Goal: Task Accomplishment & Management: Complete application form

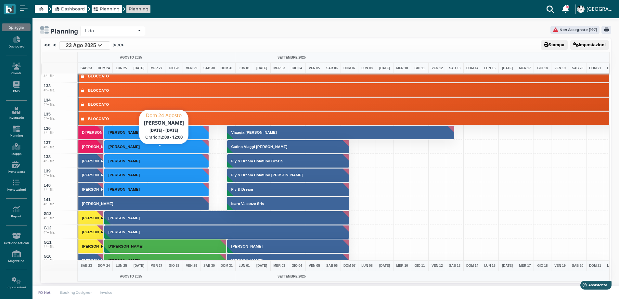
scroll to position [1996, 0]
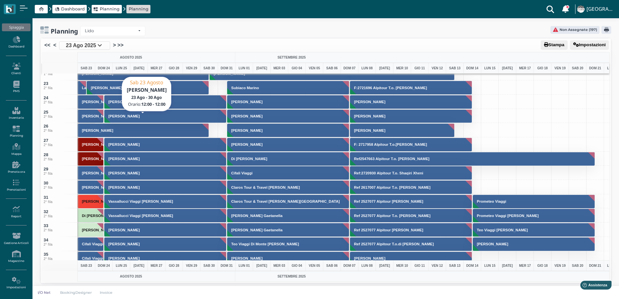
scroll to position [273, 0]
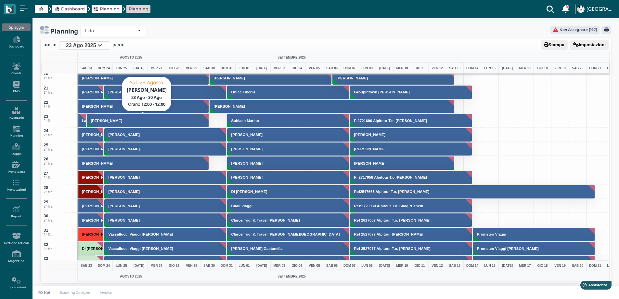
click at [101, 121] on h3 "Carbone Isabella" at bounding box center [106, 121] width 36 height 4
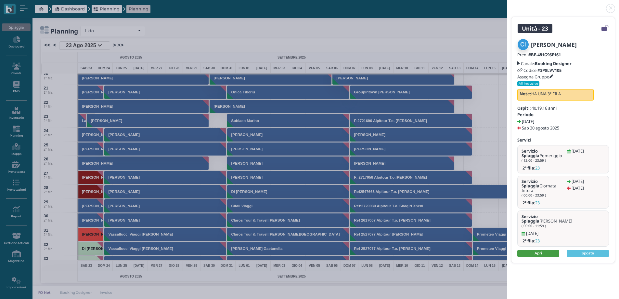
click at [548, 250] on link "Apri" at bounding box center [539, 253] width 42 height 7
click at [607, 13] on header at bounding box center [563, 8] width 112 height 16
click at [507, 5] on link at bounding box center [507, 5] width 0 height 0
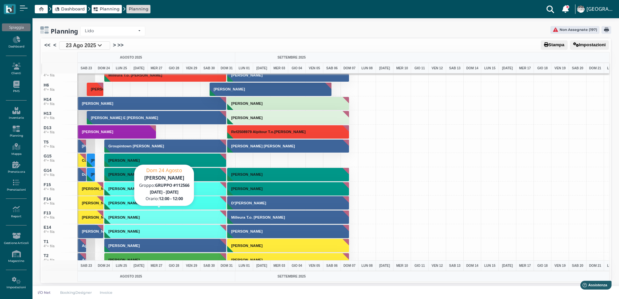
scroll to position [2483, 0]
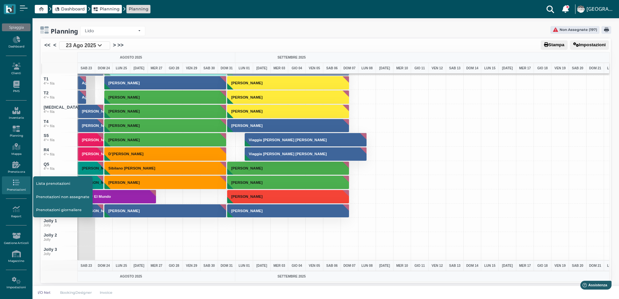
click at [82, 51] on div "<< < 23 Ago 2025 > >>" at bounding box center [326, 46] width 568 height 12
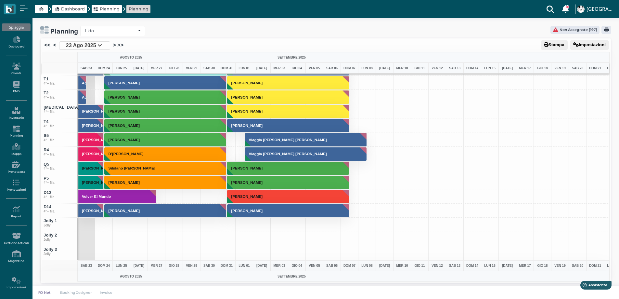
click at [84, 46] on span "23 Ago 2025" at bounding box center [81, 46] width 30 height 8
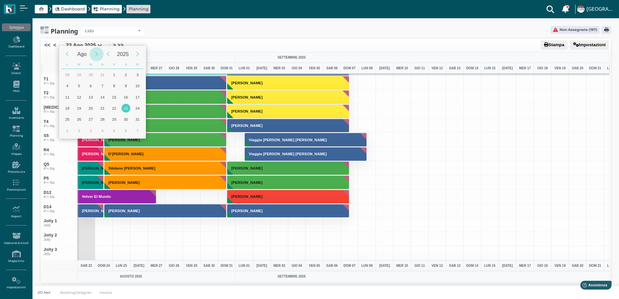
click at [98, 53] on div "Next Month" at bounding box center [97, 54] width 14 height 14
click at [126, 85] on div "13" at bounding box center [126, 85] width 9 height 9
type input "13/09/2025"
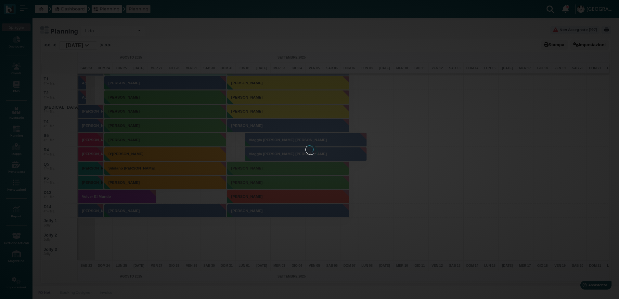
scroll to position [0, 26]
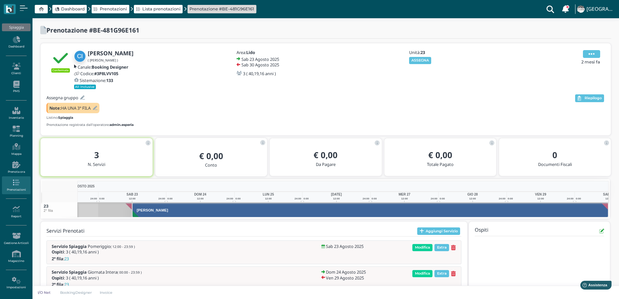
click at [591, 51] on icon at bounding box center [592, 53] width 6 height 7
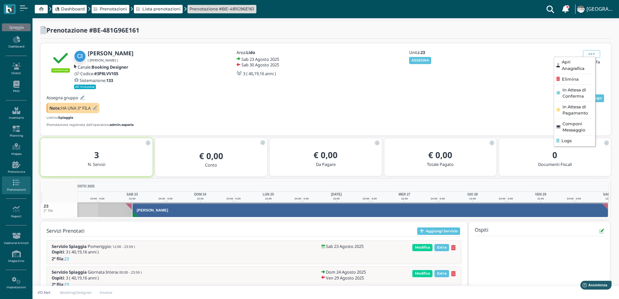
click at [569, 141] on span "Logs" at bounding box center [567, 141] width 10 height 6
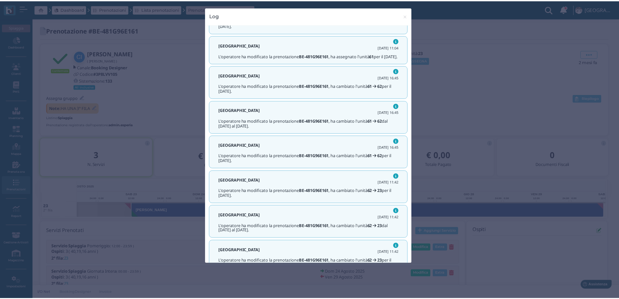
scroll to position [104, 0]
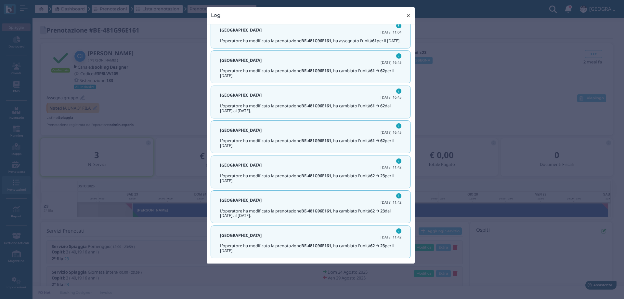
click at [408, 17] on span "×" at bounding box center [408, 15] width 5 height 8
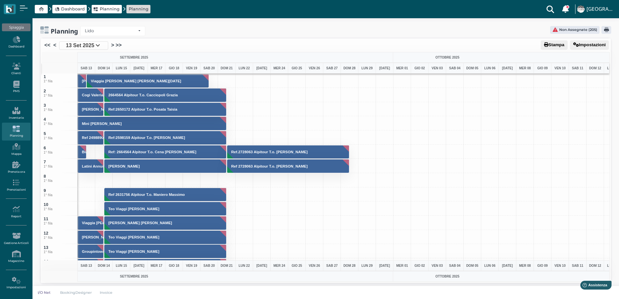
click at [104, 179] on div at bounding box center [104, 180] width 18 height 14
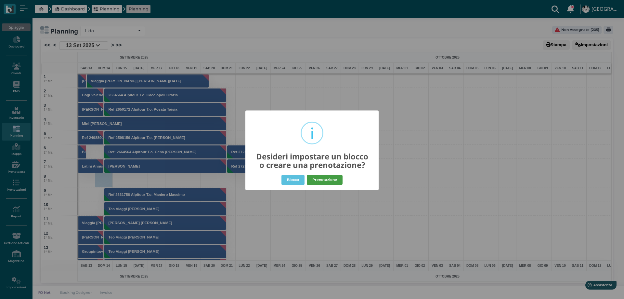
click at [318, 182] on button "Prenotazione" at bounding box center [325, 180] width 36 height 10
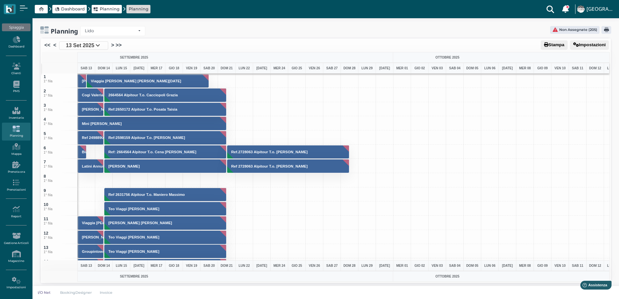
select select "40"
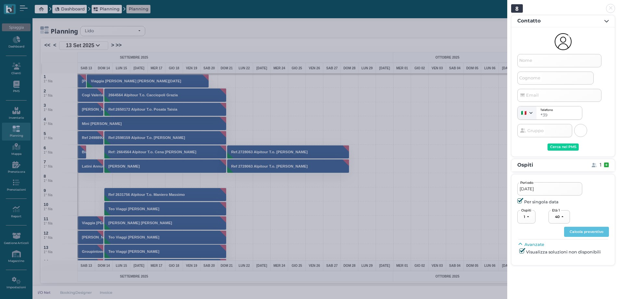
click at [532, 59] on span "Nome" at bounding box center [526, 61] width 15 height 8
click at [532, 59] on input "Nome" at bounding box center [560, 60] width 84 height 13
click at [608, 12] on header at bounding box center [563, 8] width 112 height 16
click at [507, 5] on link at bounding box center [507, 5] width 0 height 0
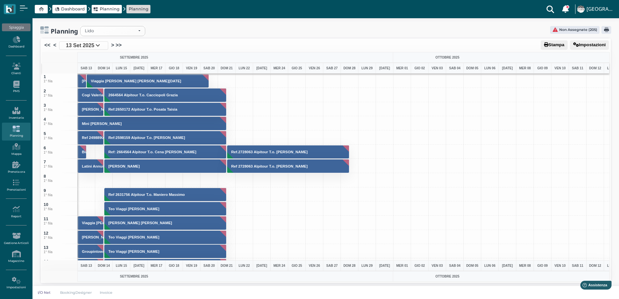
click at [107, 180] on div at bounding box center [104, 180] width 18 height 14
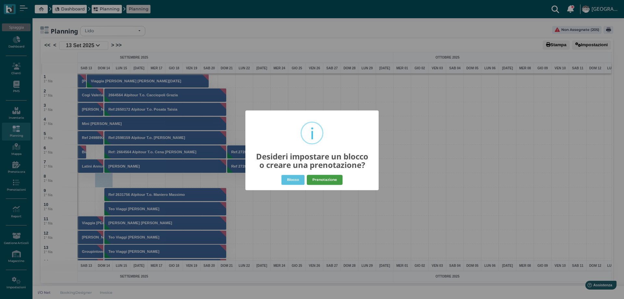
click at [321, 180] on button "Prenotazione" at bounding box center [325, 180] width 36 height 10
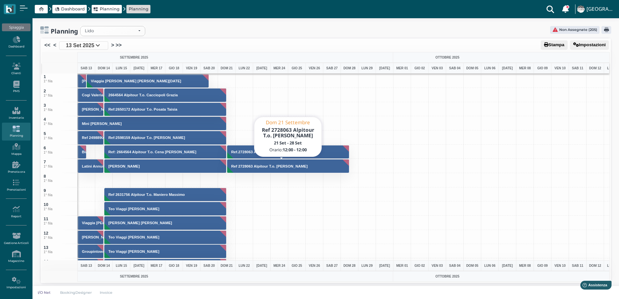
select select "40"
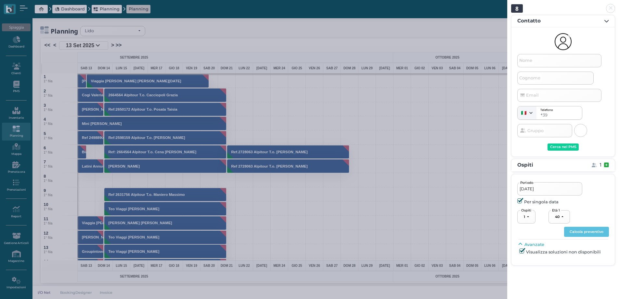
click at [524, 64] on span "Nome" at bounding box center [526, 61] width 15 height 8
click at [524, 64] on input "Nome" at bounding box center [560, 60] width 84 height 13
type input "bloccato x suite"
click at [559, 147] on div "Cerca nel PMS" at bounding box center [563, 147] width 26 height 5
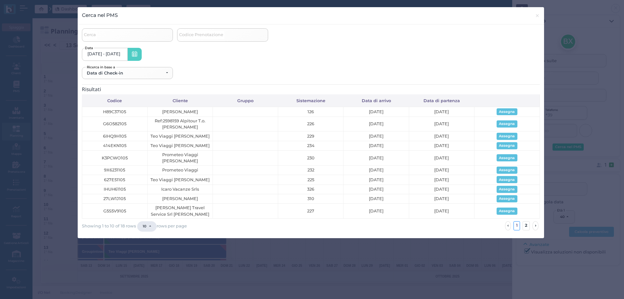
click at [186, 37] on span "Codice Prenotazione" at bounding box center [201, 35] width 46 height 8
click at [186, 37] on input "Codice Prenotazione" at bounding box center [222, 34] width 91 height 13
click at [536, 227] on link "›" at bounding box center [535, 225] width 6 height 9
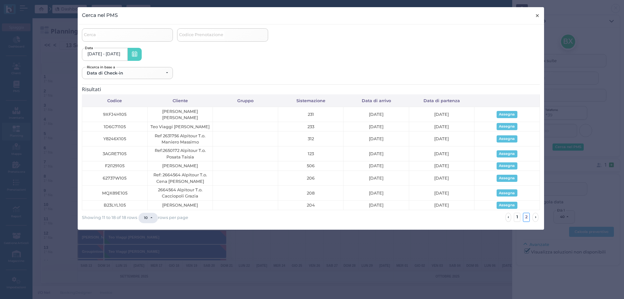
click at [537, 15] on span "×" at bounding box center [537, 15] width 5 height 8
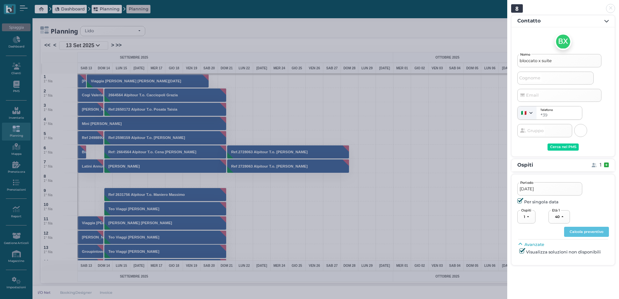
click at [594, 226] on div "14/09/2025 Periodo Per singola data 1 2 3 4 5 6 7 8 9 10 11 12 13 14 15 16 17 1…" at bounding box center [564, 219] width 92 height 78
click at [594, 230] on button "Calcola preventivo" at bounding box center [586, 232] width 45 height 10
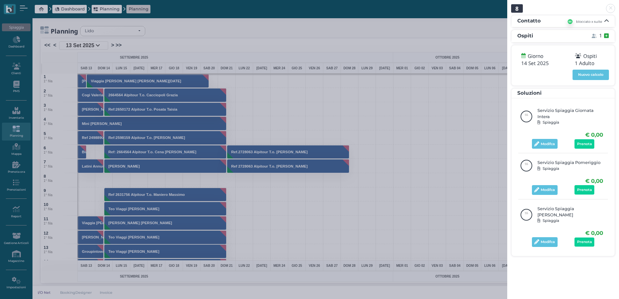
click at [581, 142] on div "Modifca Prenota" at bounding box center [563, 144] width 80 height 10
click at [581, 140] on button "Prenota" at bounding box center [585, 143] width 20 height 9
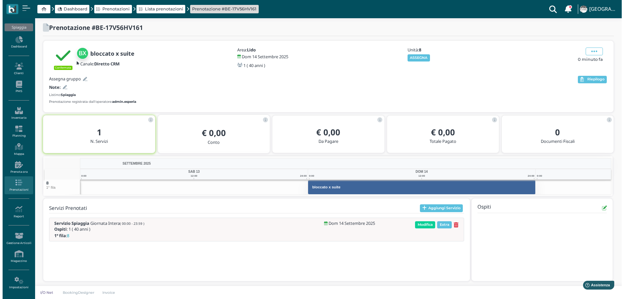
scroll to position [4, 0]
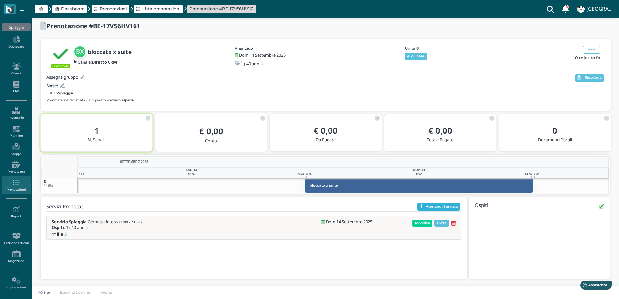
click at [428, 205] on button "Aggiungi Servizio" at bounding box center [438, 207] width 43 height 8
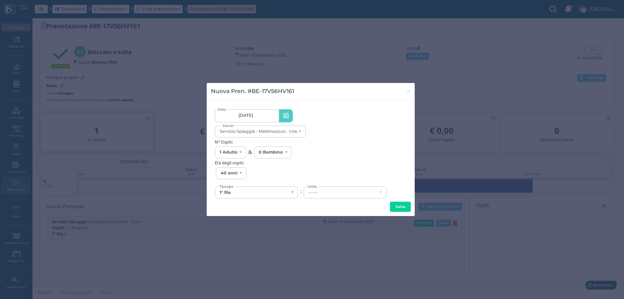
click at [268, 112] on link "[DATE]" at bounding box center [247, 115] width 64 height 13
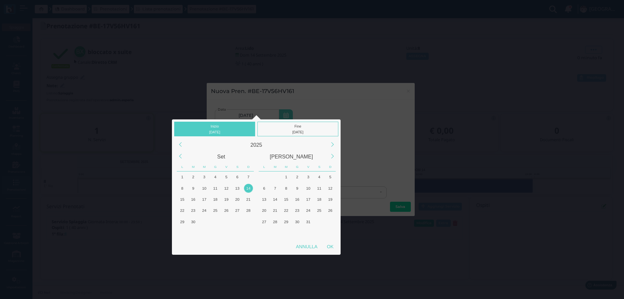
click at [246, 190] on div "14" at bounding box center [248, 188] width 9 height 9
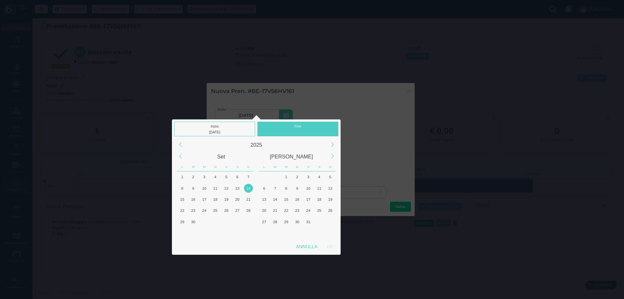
click at [246, 190] on div "14" at bounding box center [248, 188] width 9 height 9
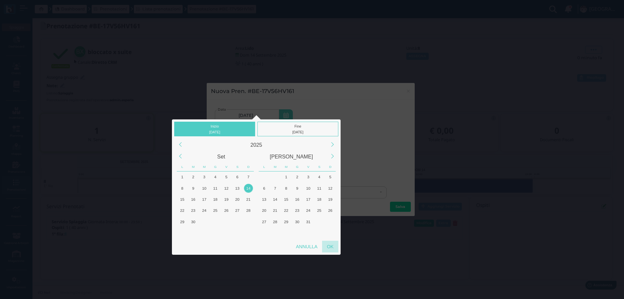
click at [333, 249] on div "OK" at bounding box center [330, 247] width 16 height 12
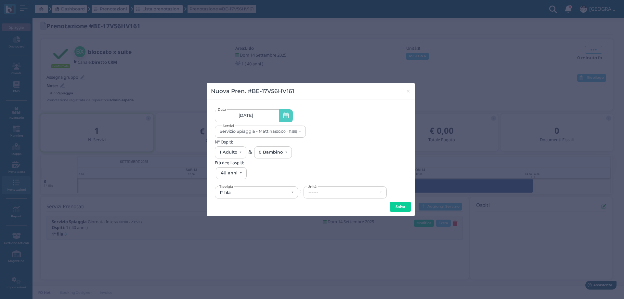
type input "14/09/2025 - 14/09/2025"
click at [284, 133] on small "(00:00 - 11:59)" at bounding box center [286, 131] width 22 height 4
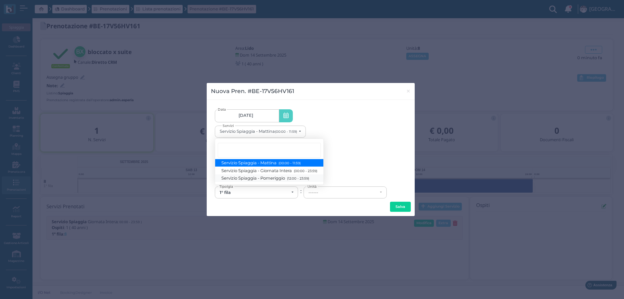
click at [279, 176] on span "Servizio Spiaggia - Pomeriggio (12:00 - 23:59)" at bounding box center [265, 178] width 87 height 6
select select "1369"
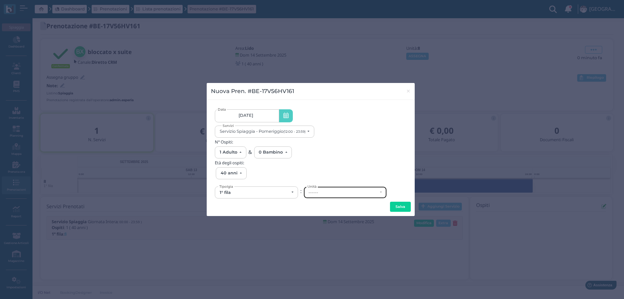
click at [323, 193] on div "------" at bounding box center [343, 192] width 69 height 5
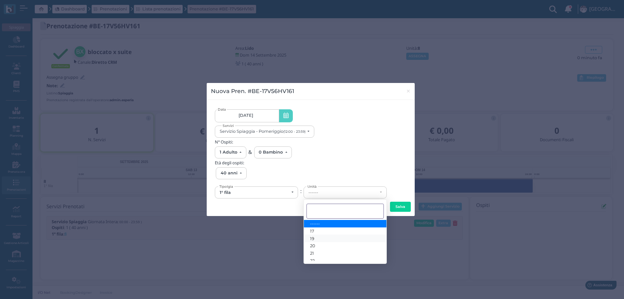
scroll to position [4, 0]
click at [317, 230] on link "17" at bounding box center [345, 227] width 83 height 7
select select "6141"
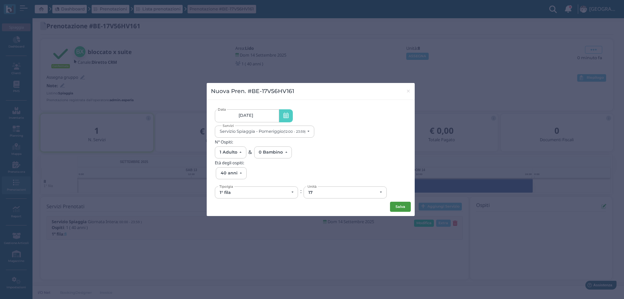
click at [394, 205] on button "Salva" at bounding box center [400, 207] width 21 height 10
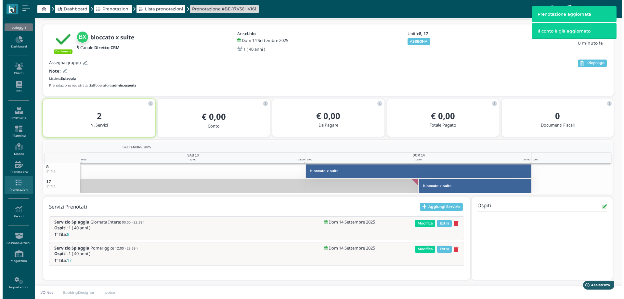
scroll to position [19, 0]
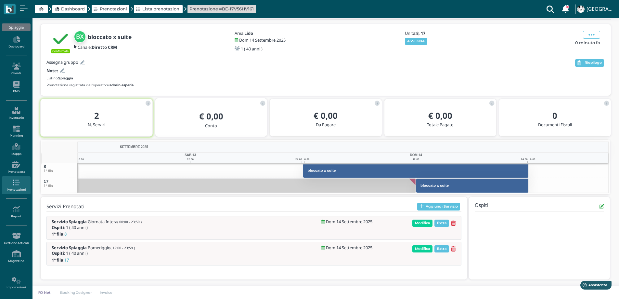
click at [427, 206] on button "Aggiungi Servizio" at bounding box center [438, 207] width 43 height 8
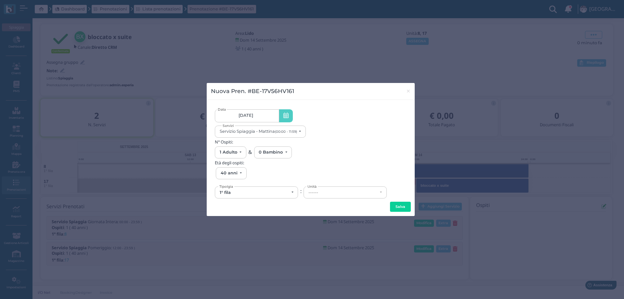
click at [253, 116] on span "14/09/25" at bounding box center [246, 115] width 15 height 5
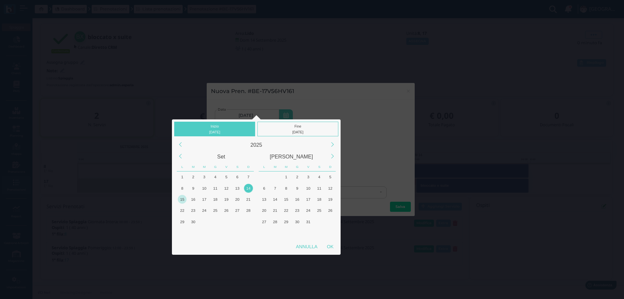
click at [182, 201] on div "15" at bounding box center [182, 199] width 9 height 9
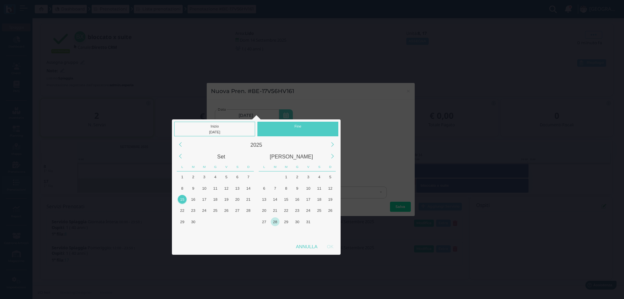
drag, startPoint x: 237, startPoint y: 200, endPoint x: 279, endPoint y: 226, distance: 49.9
click at [237, 200] on div "20" at bounding box center [237, 199] width 9 height 9
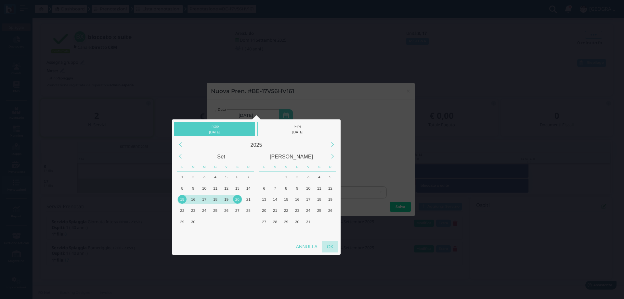
click at [324, 246] on div "OK" at bounding box center [330, 247] width 16 height 12
type input "15/09/2025 - 20/09/2025"
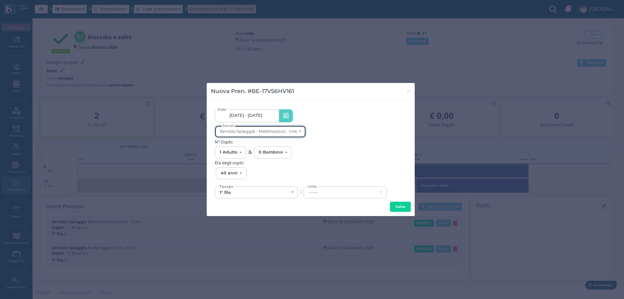
scroll to position [0, 0]
click at [286, 130] on small "(00:00 - 11:59)" at bounding box center [286, 131] width 22 height 4
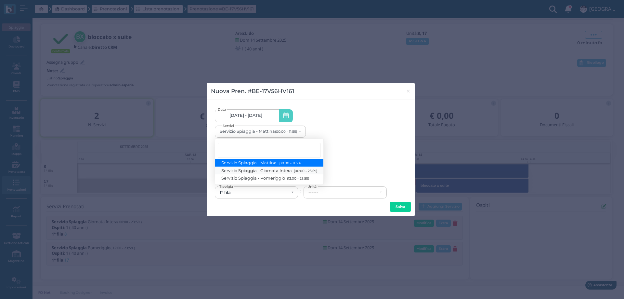
click at [279, 169] on span "Servizio Spiaggia - Giornata Intera (00:00 - 23:59)" at bounding box center [270, 170] width 96 height 6
select select "1368"
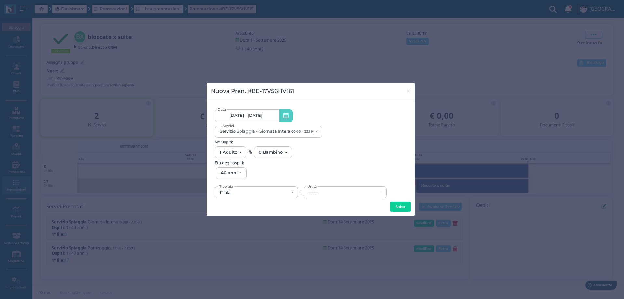
click at [329, 192] on div "------" at bounding box center [343, 192] width 69 height 5
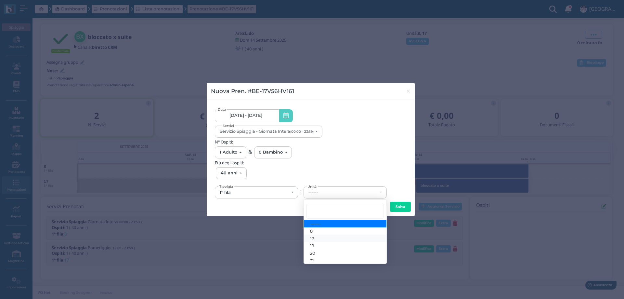
click at [324, 239] on link "17" at bounding box center [345, 237] width 83 height 7
select select "6141"
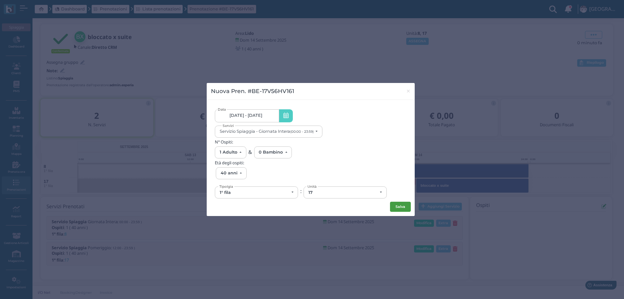
click at [401, 202] on button "Salva" at bounding box center [400, 207] width 21 height 10
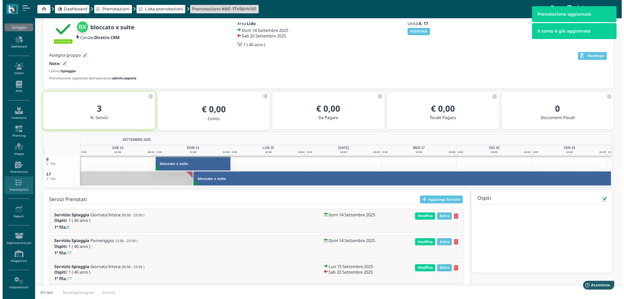
scroll to position [41, 0]
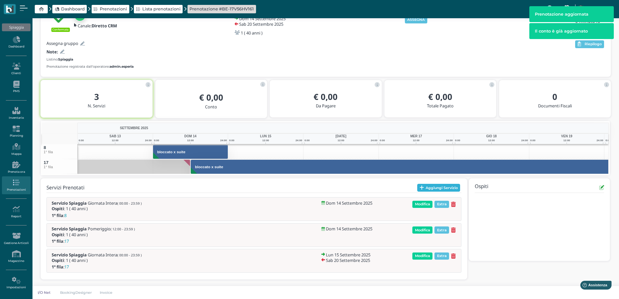
click at [429, 187] on button "Aggiungi Servizio" at bounding box center [438, 188] width 43 height 8
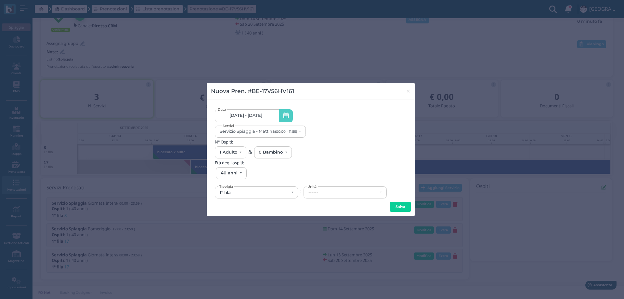
click at [257, 113] on span "14/09/25 - 20/09/25" at bounding box center [246, 115] width 33 height 5
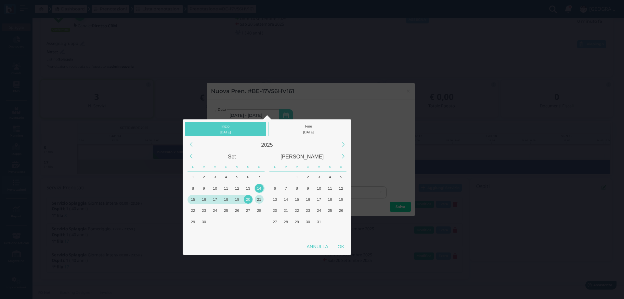
click at [259, 202] on div "21" at bounding box center [259, 199] width 9 height 9
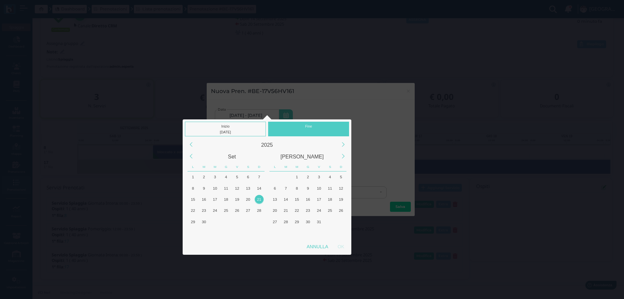
click at [259, 203] on div "21" at bounding box center [259, 199] width 9 height 9
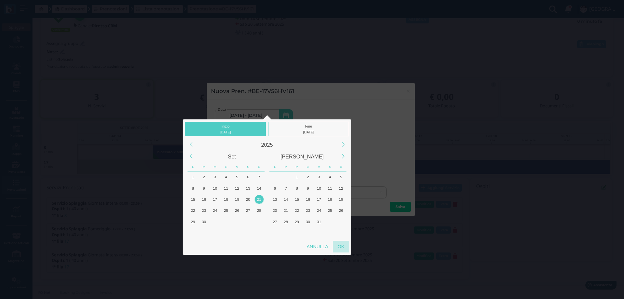
drag, startPoint x: 344, startPoint y: 246, endPoint x: 335, endPoint y: 230, distance: 18.1
click at [344, 246] on div "OK" at bounding box center [341, 247] width 16 height 12
type input "21/09/2025 - 21/09/2025"
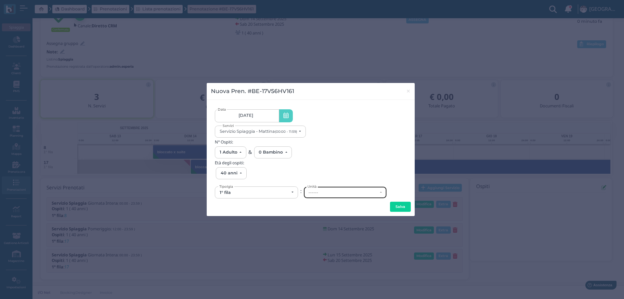
scroll to position [0, 0]
click at [330, 188] on div "------" at bounding box center [345, 192] width 83 height 11
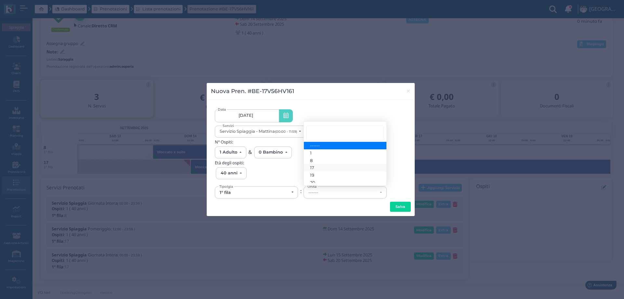
click at [324, 165] on link "17" at bounding box center [345, 167] width 83 height 7
select select "6141"
click at [411, 207] on button "Salva" at bounding box center [400, 207] width 21 height 10
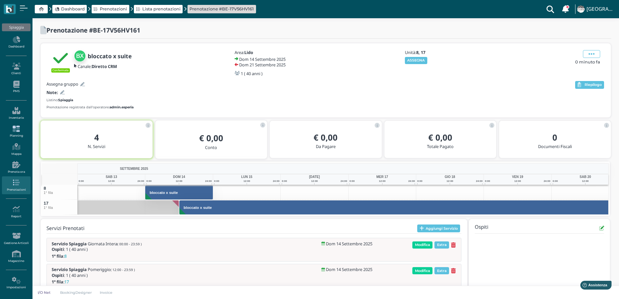
click at [19, 129] on icon at bounding box center [16, 128] width 28 height 7
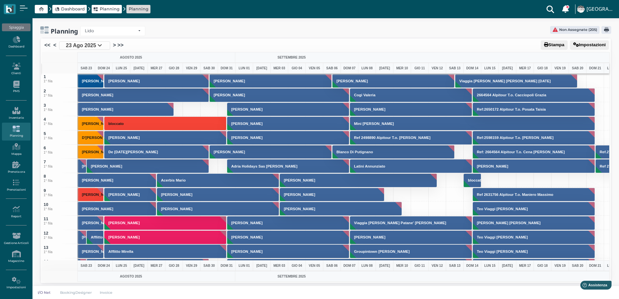
click at [93, 46] on span "23 Ago 2025" at bounding box center [81, 46] width 30 height 8
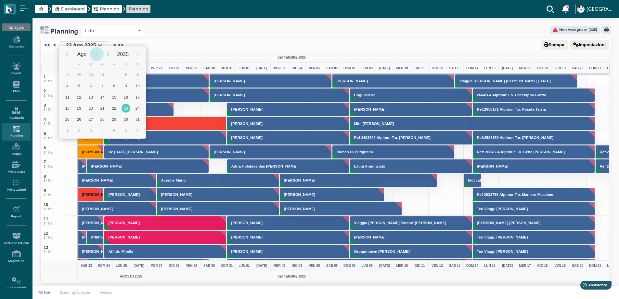
click at [96, 53] on div "Next Month" at bounding box center [97, 54] width 14 height 14
click at [138, 85] on div "14" at bounding box center [137, 85] width 9 height 9
type input "14/09/2025"
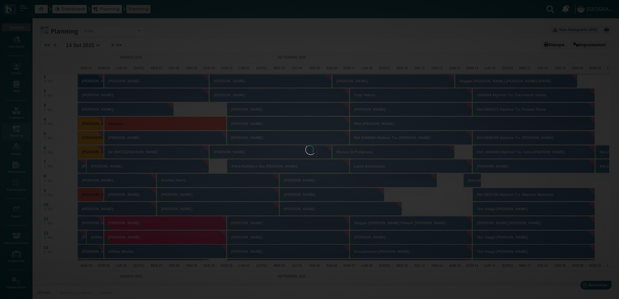
scroll to position [0, 26]
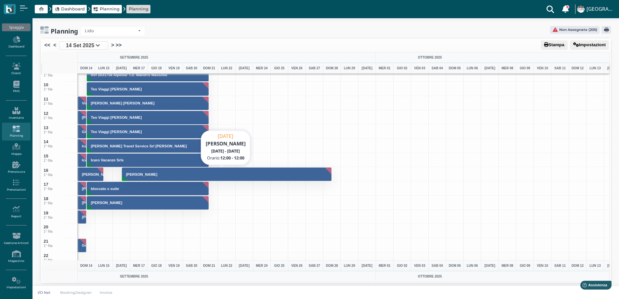
scroll to position [130, 0]
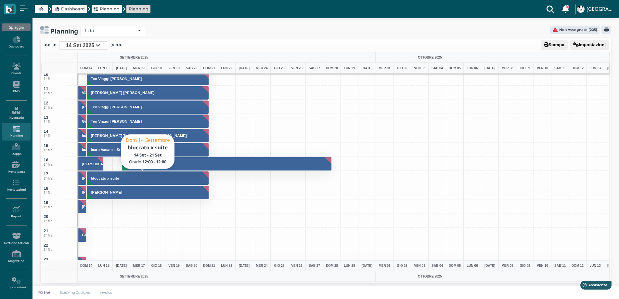
click at [108, 178] on h3 "bloccato x suite" at bounding box center [104, 178] width 33 height 4
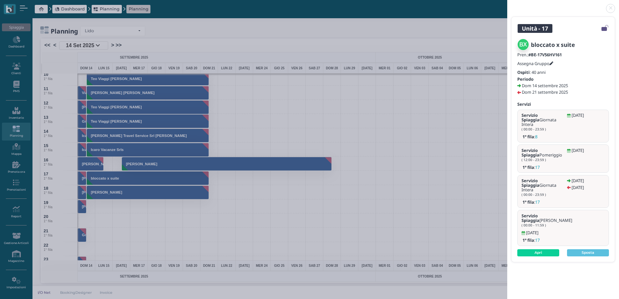
click at [551, 61] on h5 "Assegna Gruppo" at bounding box center [536, 63] width 36 height 5
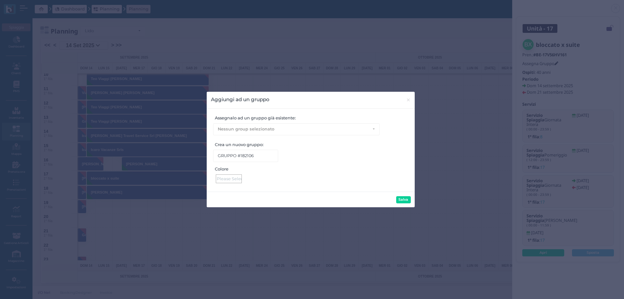
click at [224, 178] on div at bounding box center [229, 178] width 26 height 9
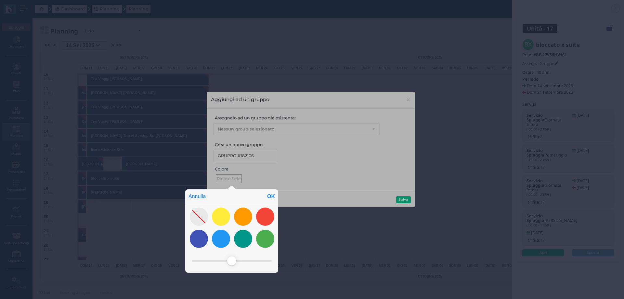
drag, startPoint x: 268, startPoint y: 209, endPoint x: 268, endPoint y: 196, distance: 13.0
click at [268, 209] on div at bounding box center [265, 216] width 18 height 18
click at [269, 192] on div "OK" at bounding box center [271, 196] width 14 height 14
type input "#f44437"
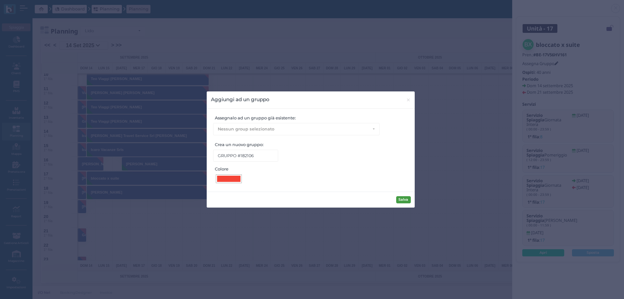
click at [400, 197] on button "Salva" at bounding box center [403, 199] width 15 height 7
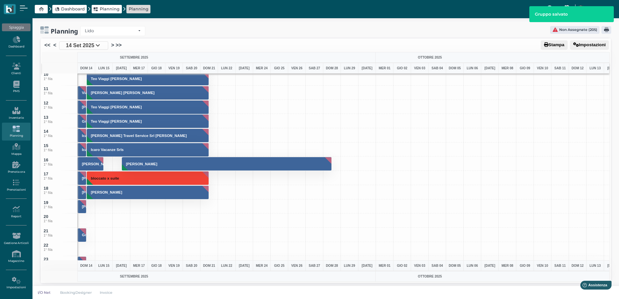
click at [88, 45] on span "14 Set 2025" at bounding box center [80, 46] width 28 height 8
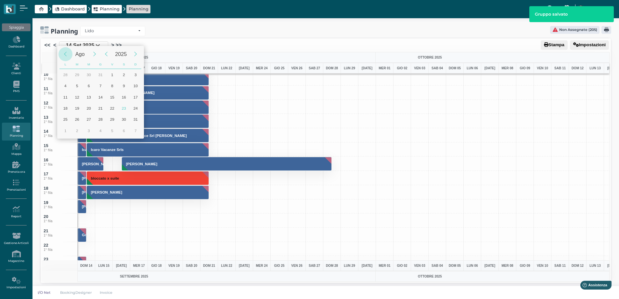
click at [65, 55] on div "Previous Month" at bounding box center [66, 54] width 14 height 14
click at [121, 112] on div "23" at bounding box center [124, 107] width 12 height 11
type input "23/08/2025"
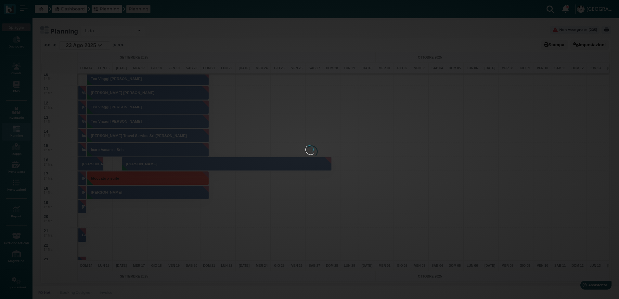
scroll to position [0, 26]
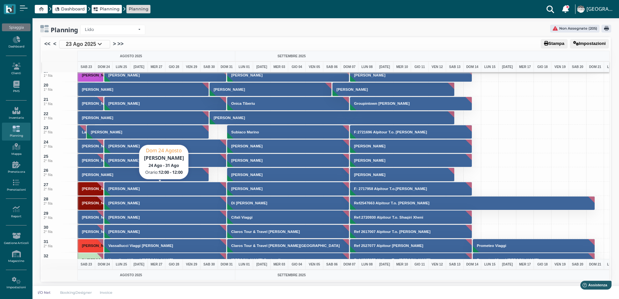
scroll to position [455, 0]
